Goal: Ask a question

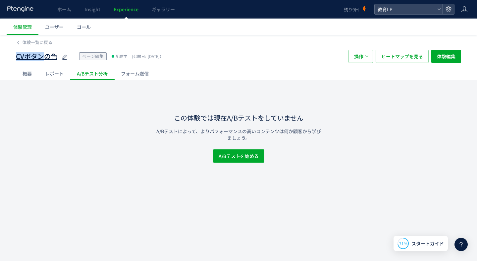
scroll to position [1, 0]
drag, startPoint x: 0, startPoint y: 0, endPoint x: 56, endPoint y: 59, distance: 81.0
click at [56, 59] on div "体験一覧に戻る CVボタンの色 ページ編集 配信中 (公開日: [DATE]） 操作 ヒートマップを見る 体験編集 概要 レポート A/Bテスト分析 フォーム…" at bounding box center [238, 57] width 477 height 45
copy span "CVボタンの色"
click at [464, 12] on icon at bounding box center [464, 9] width 7 height 7
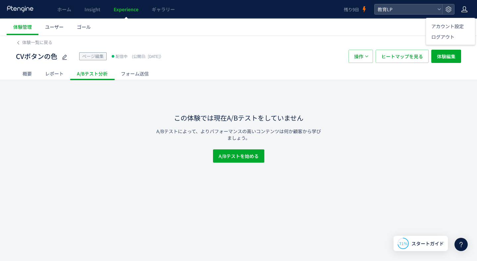
click at [463, 246] on icon at bounding box center [461, 244] width 8 height 8
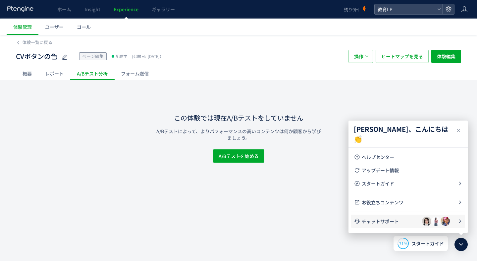
click at [377, 217] on li "チャットサポート" at bounding box center [408, 221] width 114 height 13
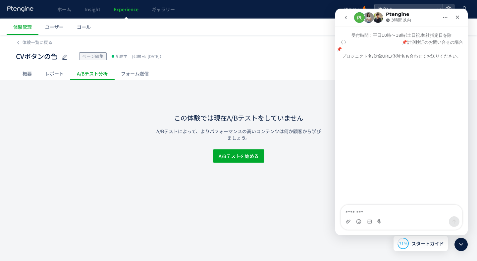
click at [345, 19] on icon "go back" at bounding box center [345, 17] width 5 height 5
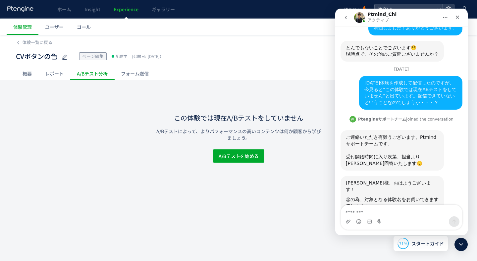
scroll to position [580, 0]
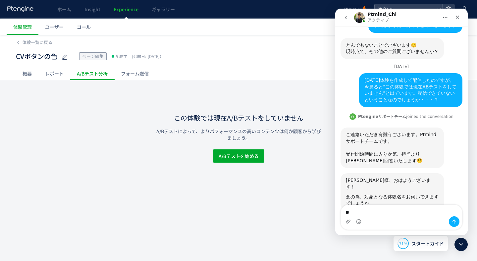
type textarea "*"
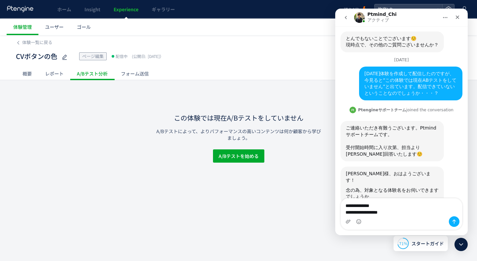
type textarea "**********"
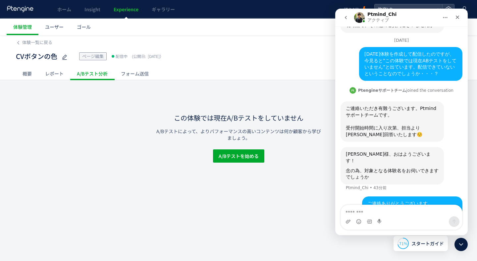
click at [229, 64] on div "CVボタンの色 ページ編集 配信中 (公開日: [DATE]） 操作 ヒートマップを見る 体験編集" at bounding box center [238, 56] width 445 height 21
click at [278, 52] on div "CVボタンの色 ページ編集 配信中 (公開日: [DATE]）" at bounding box center [179, 56] width 326 height 13
